Goal: Information Seeking & Learning: Check status

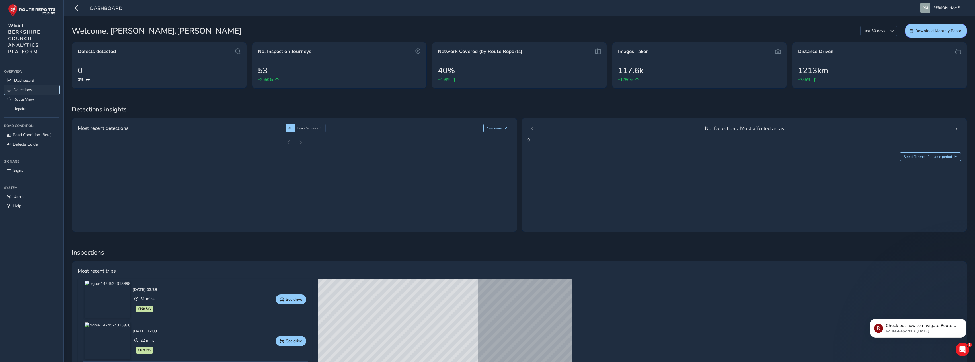
click at [20, 90] on span "Detections" at bounding box center [22, 89] width 19 height 5
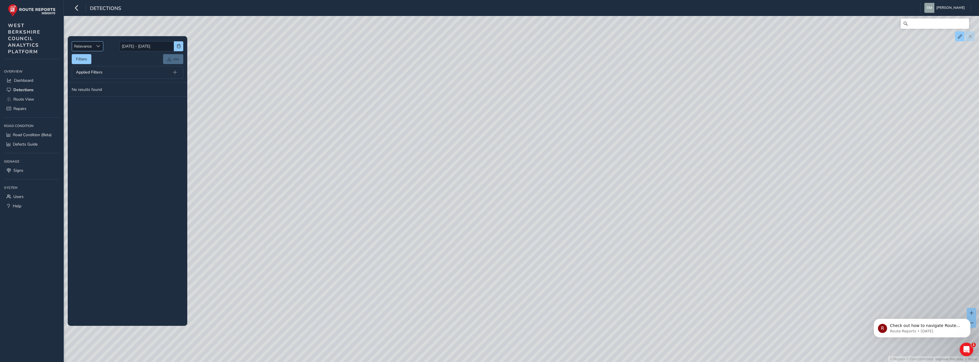
click at [99, 48] on span "Sort by Date" at bounding box center [98, 46] width 4 height 4
click at [92, 69] on div "Applied Filters" at bounding box center [128, 72] width 112 height 13
click at [15, 90] on span "Detections" at bounding box center [23, 89] width 20 height 5
click at [88, 59] on button "Filters" at bounding box center [82, 59] width 20 height 10
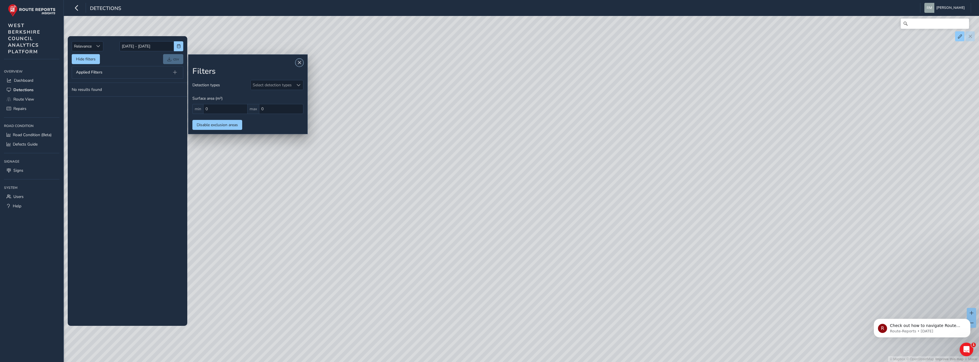
click at [298, 64] on span "Close" at bounding box center [299, 63] width 4 height 4
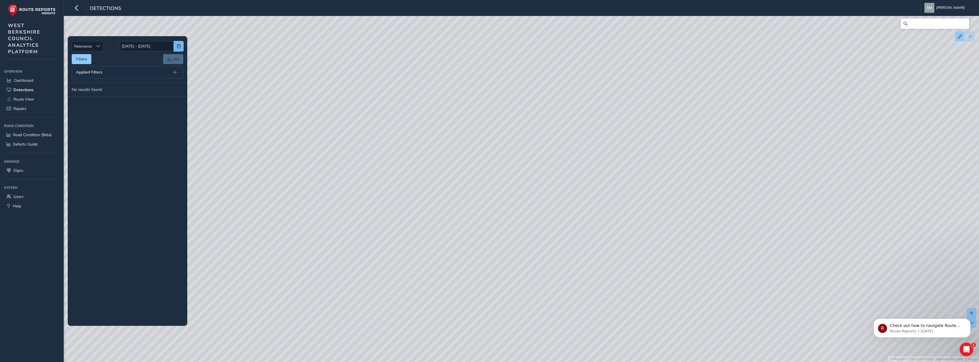
click at [177, 46] on span "button" at bounding box center [179, 46] width 4 height 4
click at [125, 60] on button "button" at bounding box center [128, 59] width 8 height 8
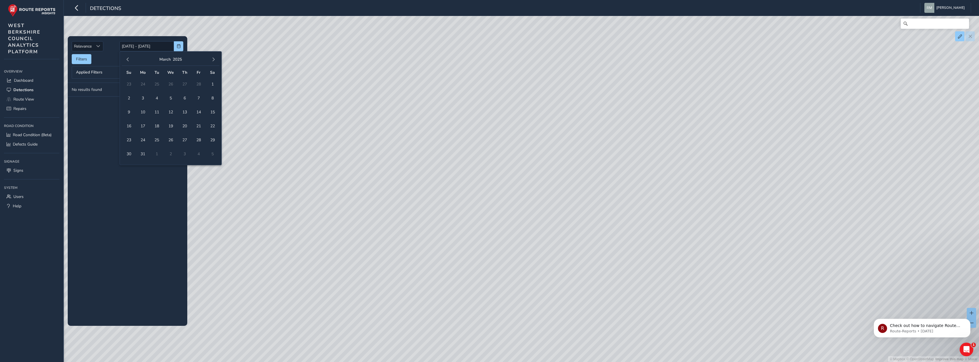
click at [125, 60] on button "button" at bounding box center [128, 59] width 8 height 8
click at [214, 58] on span "button" at bounding box center [213, 59] width 4 height 4
click at [214, 62] on button "button" at bounding box center [213, 59] width 8 height 8
click at [153, 84] on span "1" at bounding box center [157, 84] width 10 height 10
type input "[DATE]"
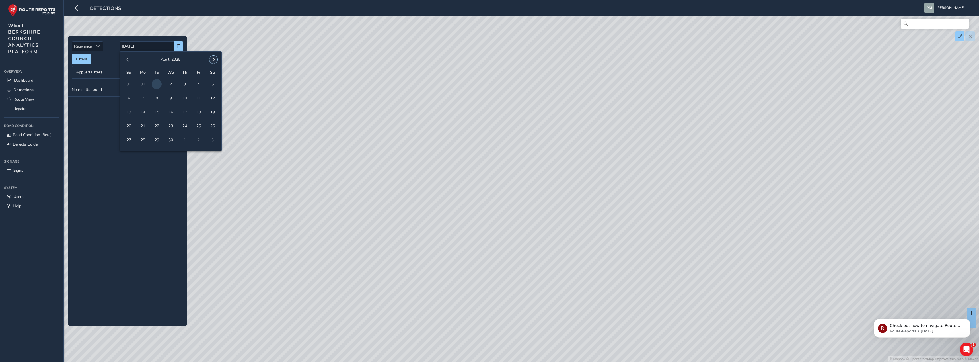
click at [212, 59] on span "button" at bounding box center [213, 59] width 4 height 4
click at [128, 155] on span "31" at bounding box center [129, 154] width 10 height 10
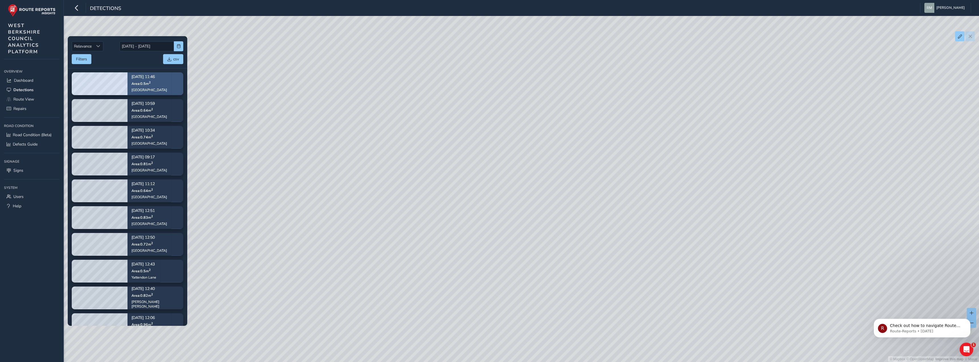
click at [145, 86] on span "Area: 0.5 m 2" at bounding box center [140, 83] width 19 height 5
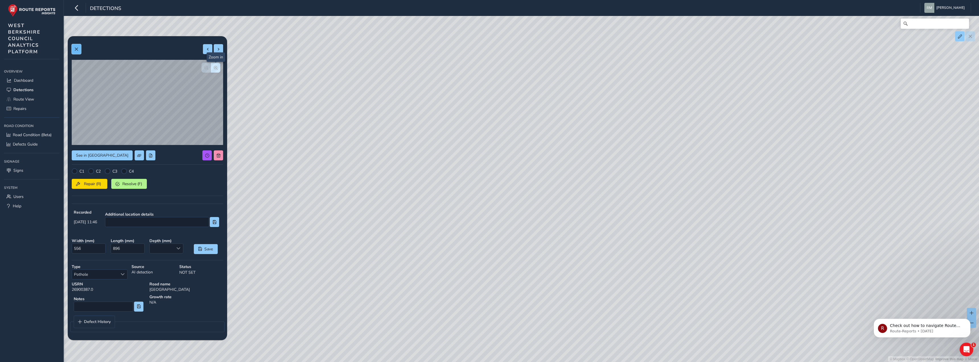
click at [77, 50] on span at bounding box center [76, 49] width 4 height 4
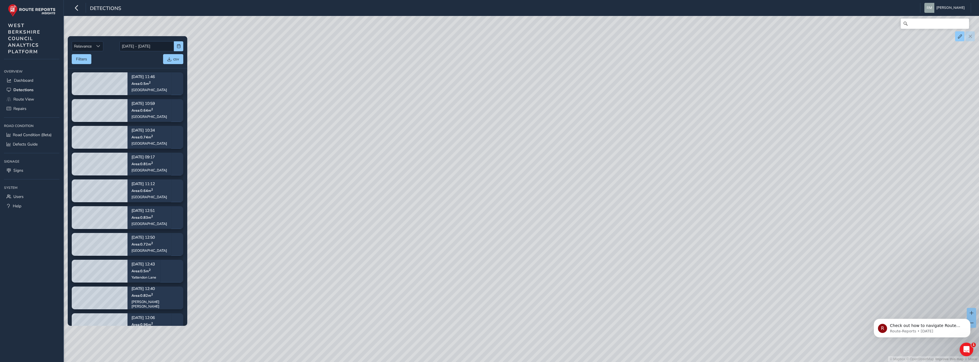
drag, startPoint x: 273, startPoint y: 179, endPoint x: 371, endPoint y: 194, distance: 99.4
click at [371, 194] on div "© Mapbox © OpenStreetMap Improve this map © Maxar" at bounding box center [489, 181] width 979 height 362
click at [20, 79] on span "Dashboard" at bounding box center [23, 80] width 19 height 5
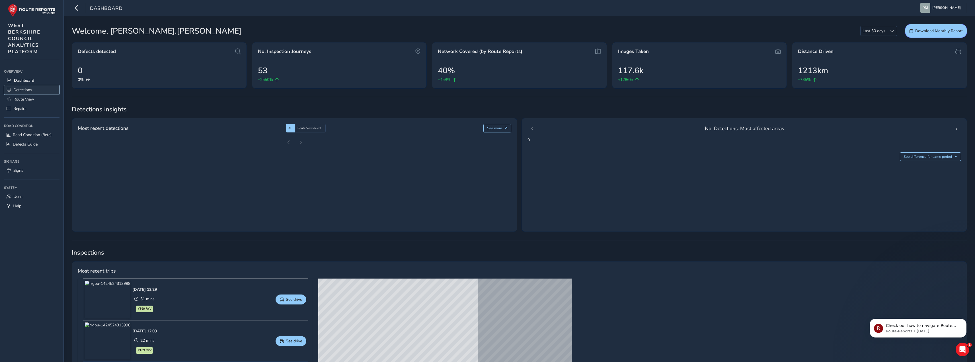
click at [20, 88] on span "Detections" at bounding box center [22, 89] width 19 height 5
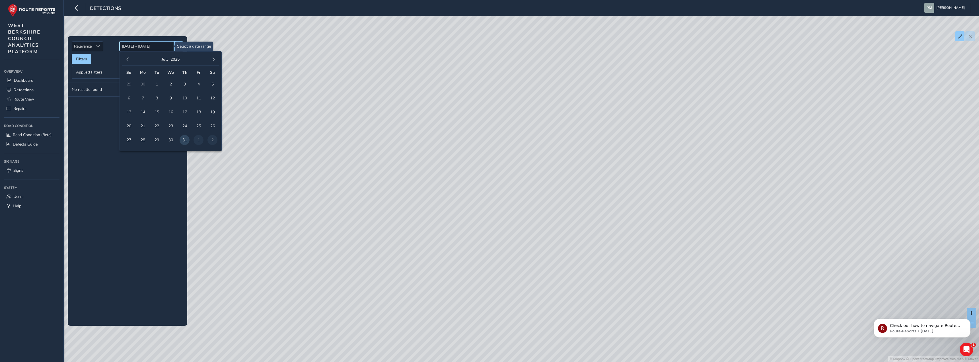
click at [132, 46] on input "[DATE] - [DATE]" at bounding box center [147, 46] width 54 height 10
click at [130, 46] on input "[DATE] - [DATE]" at bounding box center [147, 46] width 54 height 10
click at [128, 59] on span "button" at bounding box center [128, 59] width 4 height 4
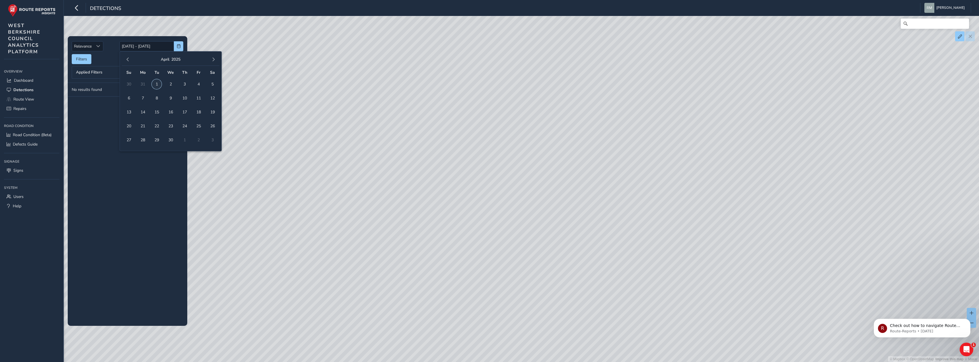
click at [157, 86] on span "1" at bounding box center [157, 84] width 10 height 10
type input "[DATE]"
click at [214, 61] on button "button" at bounding box center [213, 59] width 8 height 8
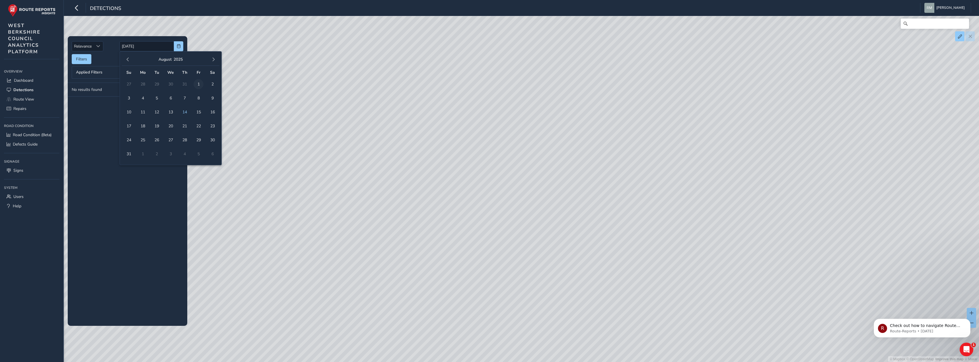
click at [200, 83] on span "1" at bounding box center [199, 84] width 10 height 10
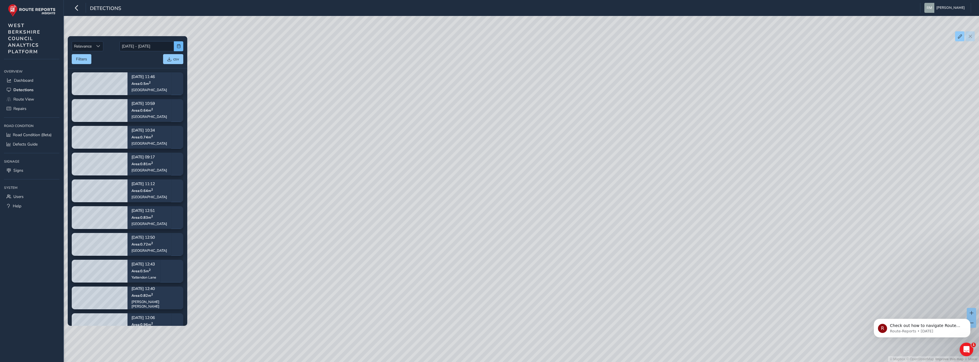
click at [96, 44] on div "Sort by Date" at bounding box center [98, 46] width 9 height 9
click at [180, 48] on span "button" at bounding box center [179, 46] width 4 height 4
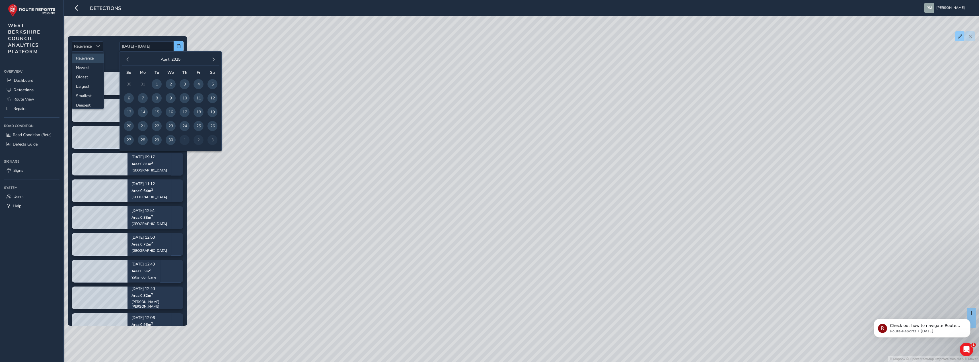
click at [181, 44] on button "button" at bounding box center [178, 46] width 9 height 10
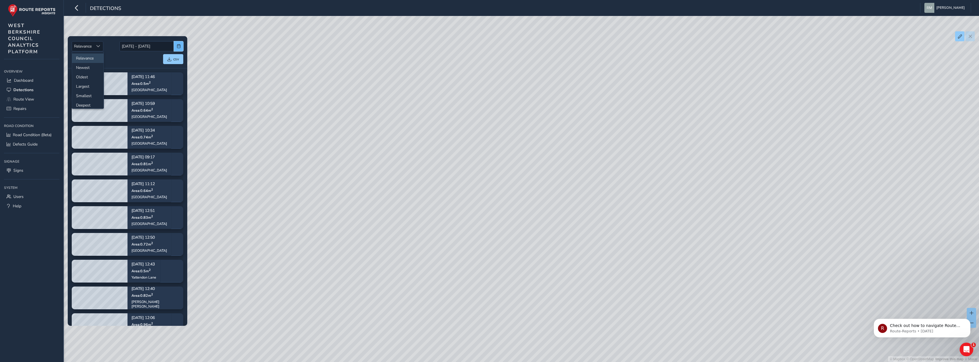
click at [180, 47] on span "button" at bounding box center [179, 46] width 4 height 4
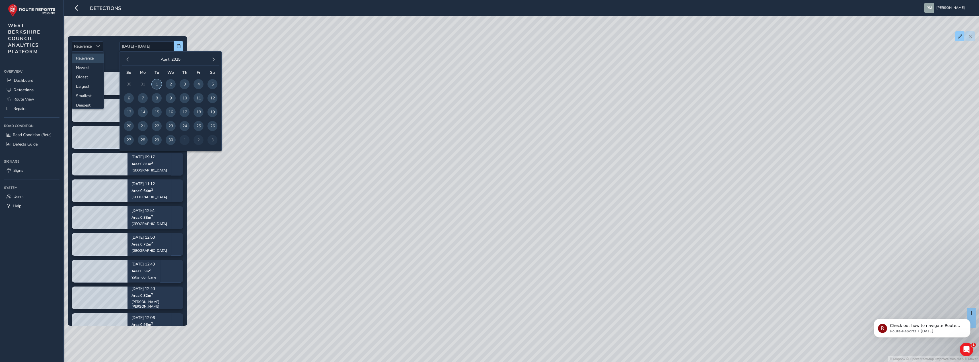
click at [157, 85] on span "1" at bounding box center [157, 84] width 10 height 10
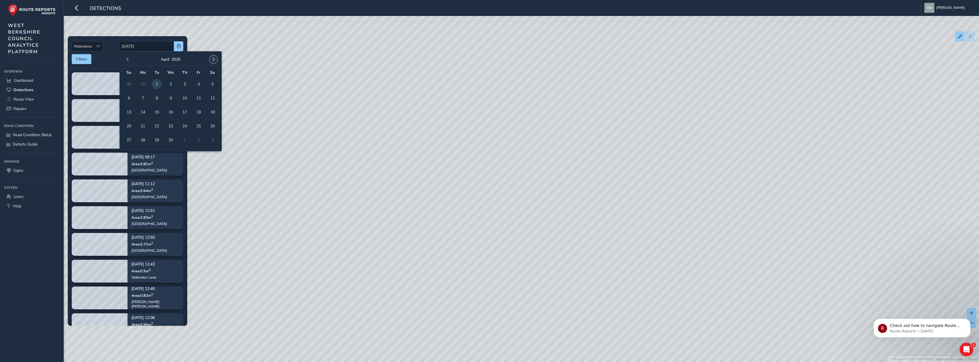
click at [212, 59] on span "button" at bounding box center [213, 59] width 4 height 4
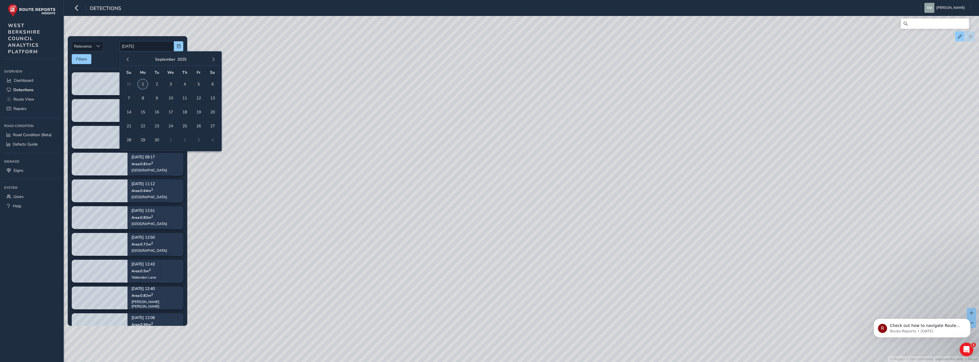
click at [143, 82] on span "1" at bounding box center [143, 84] width 10 height 10
type input "[DATE] - [DATE]"
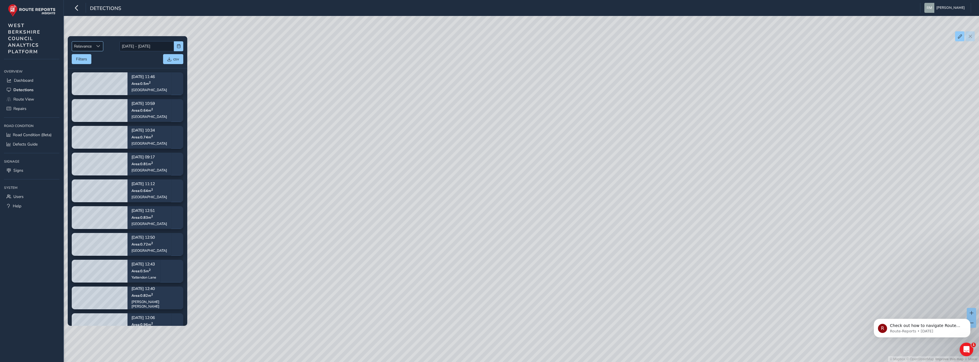
click at [98, 46] on span "Sort by Date" at bounding box center [98, 46] width 4 height 4
click at [90, 66] on li "Newest" at bounding box center [88, 67] width 32 height 9
